Goal: Task Accomplishment & Management: Manage account settings

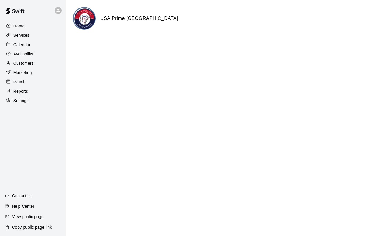
click at [23, 43] on p "Calendar" at bounding box center [21, 45] width 17 height 6
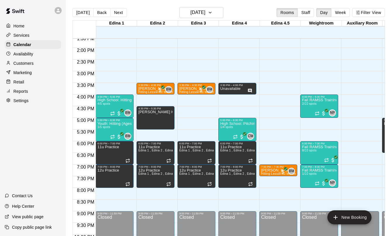
scroll to position [319, 0]
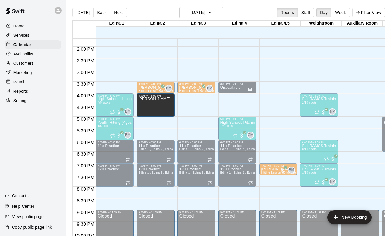
drag, startPoint x: 154, startPoint y: 115, endPoint x: 157, endPoint y: 106, distance: 9.1
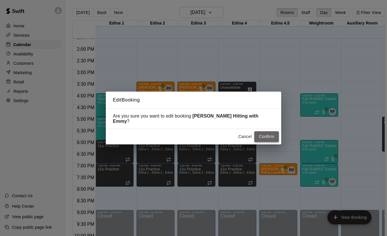
click at [272, 133] on button "Confirm" at bounding box center [266, 136] width 25 height 11
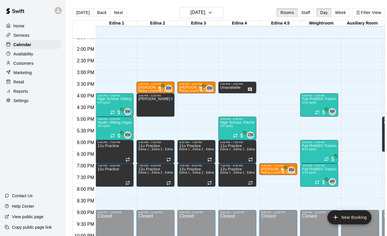
drag, startPoint x: 163, startPoint y: 99, endPoint x: 126, endPoint y: 78, distance: 42.6
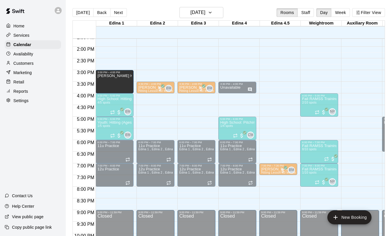
drag, startPoint x: 168, startPoint y: 105, endPoint x: 124, endPoint y: 83, distance: 48.8
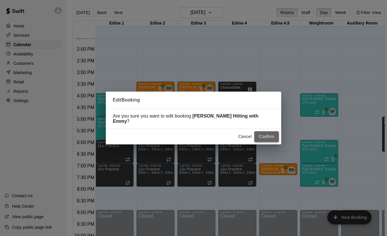
click at [271, 134] on button "Confirm" at bounding box center [266, 136] width 25 height 11
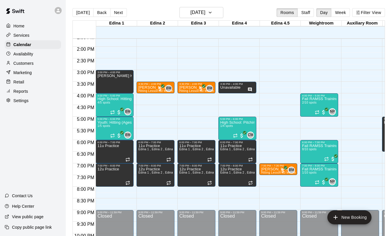
click at [155, 71] on div "12:00 AM – 8:00 AM Closed 3:30 PM – 4:00 PM [PERSON_NAME] Hitting Lesson-30 Min…" at bounding box center [155, 0] width 38 height 561
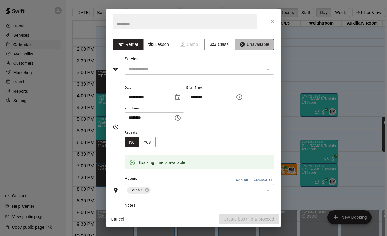
click at [258, 40] on button "Unavailable" at bounding box center [253, 44] width 39 height 11
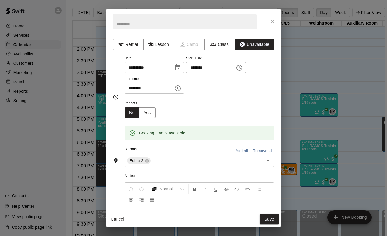
click at [152, 24] on input "text" at bounding box center [185, 21] width 144 height 15
type input "**********"
click at [266, 219] on button "Save" at bounding box center [268, 219] width 19 height 11
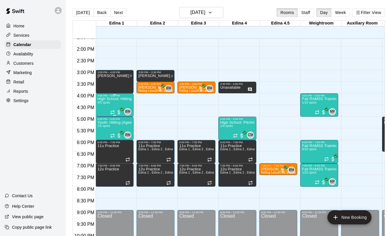
click at [122, 99] on p "High School: Hitting (Ages 14U-18U)" at bounding box center [114, 99] width 34 height 0
click at [102, 104] on icon "edit" at bounding box center [103, 105] width 7 height 7
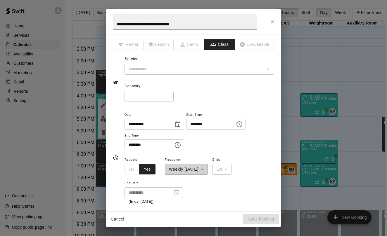
type input "**********"
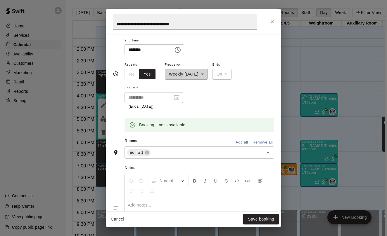
scroll to position [99, 0]
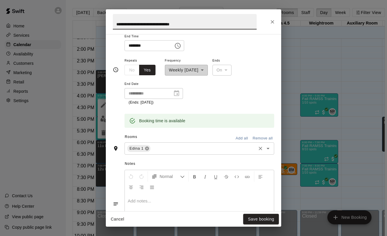
click at [148, 147] on icon at bounding box center [147, 149] width 4 height 4
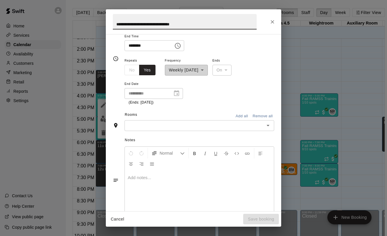
click at [243, 113] on button "Add all" at bounding box center [241, 116] width 19 height 9
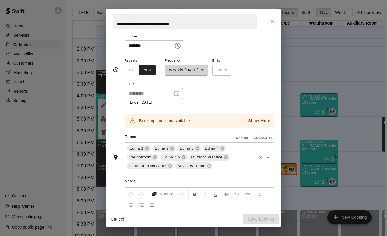
click at [263, 138] on button "Remove all" at bounding box center [262, 138] width 23 height 9
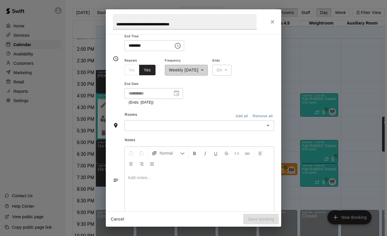
click at [188, 122] on input "text" at bounding box center [194, 125] width 136 height 7
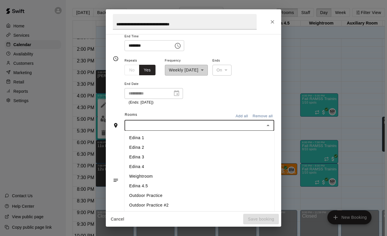
click at [161, 154] on li "Edina 3" at bounding box center [198, 157] width 149 height 10
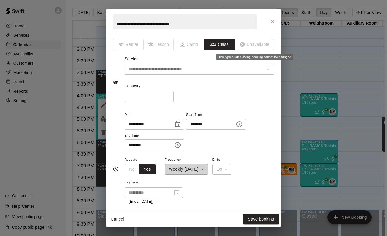
scroll to position [0, 0]
click at [274, 24] on icon "Close" at bounding box center [272, 22] width 6 height 6
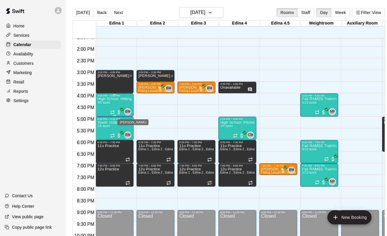
click at [128, 111] on span "BM" at bounding box center [128, 112] width 6 height 6
click at [131, 114] on icon "edit" at bounding box center [131, 114] width 7 height 7
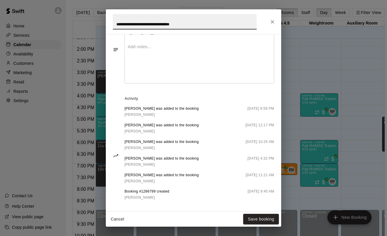
scroll to position [253, 0]
click at [274, 21] on icon "Close" at bounding box center [272, 22] width 6 height 6
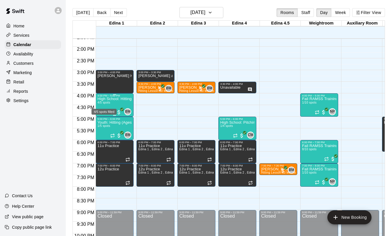
click at [109, 102] on span "4/5 spots" at bounding box center [103, 102] width 13 height 3
click at [153, 114] on div at bounding box center [193, 118] width 387 height 236
